Goal: Task Accomplishment & Management: Use online tool/utility

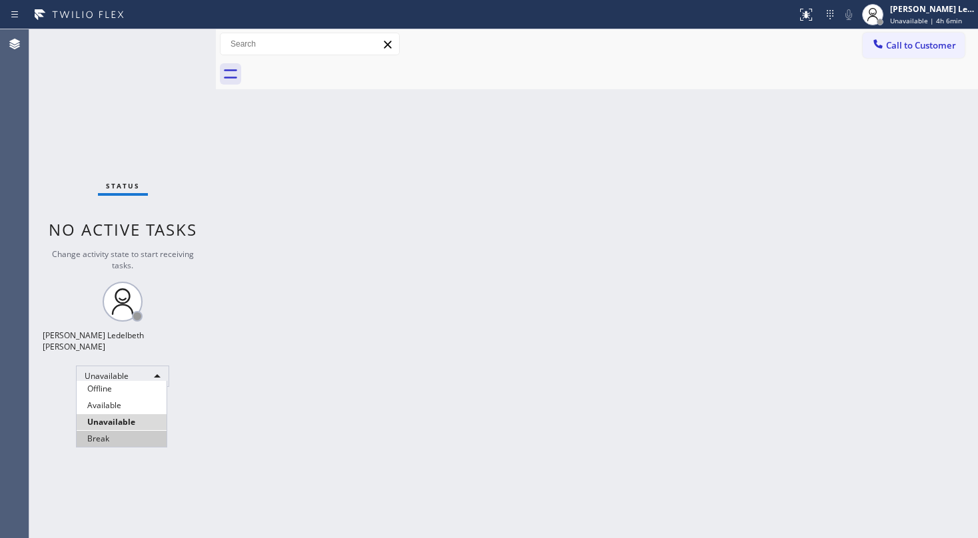
click at [134, 443] on li "Break" at bounding box center [122, 439] width 90 height 16
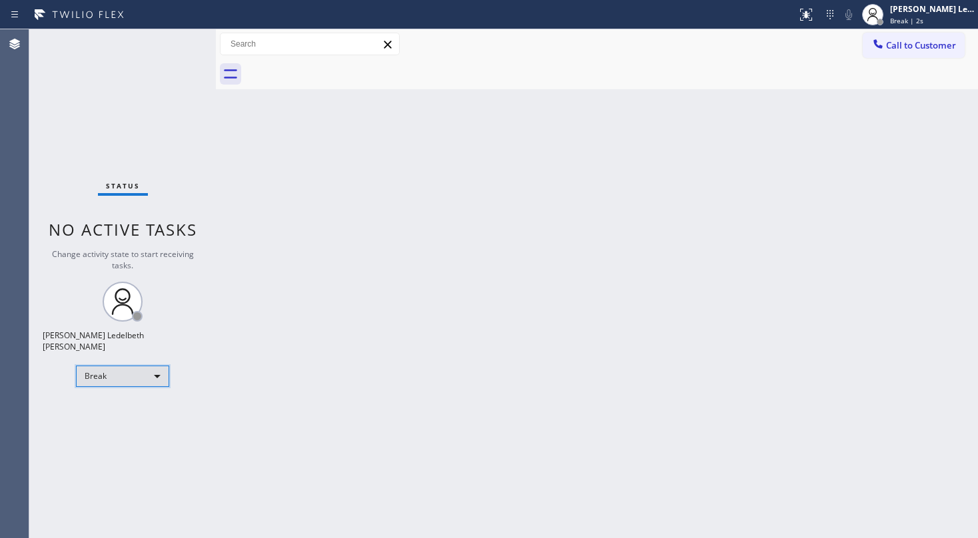
click at [152, 366] on div "Break" at bounding box center [122, 376] width 93 height 21
click at [123, 418] on li "Unavailable" at bounding box center [122, 422] width 90 height 16
drag, startPoint x: 670, startPoint y: 208, endPoint x: 690, endPoint y: 425, distance: 218.0
click at [670, 209] on div "Back to Dashboard Change Sender ID Customers Technicians Select a contact Outbo…" at bounding box center [597, 283] width 762 height 509
